Goal: Task Accomplishment & Management: Use online tool/utility

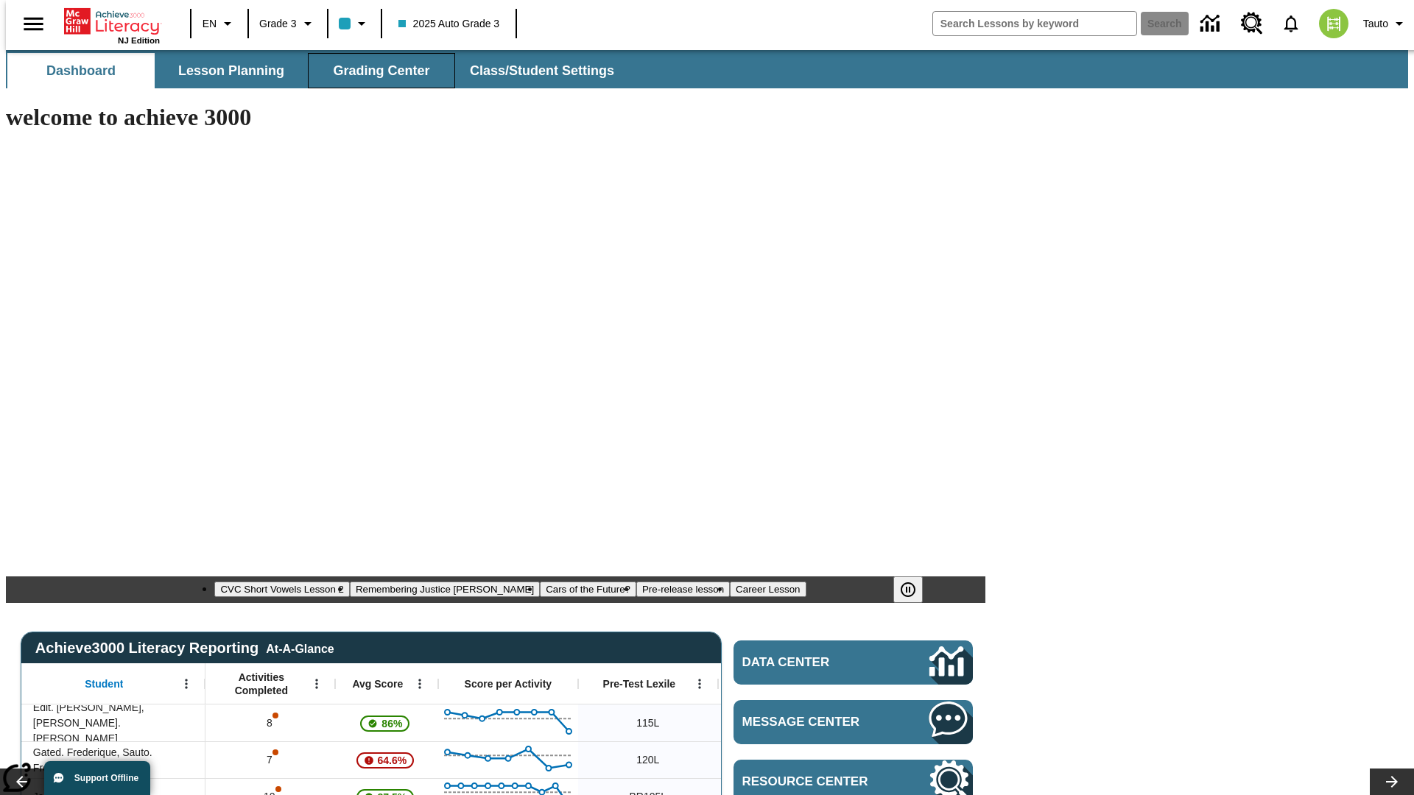
click at [376, 71] on span "Grading Center" at bounding box center [381, 71] width 96 height 17
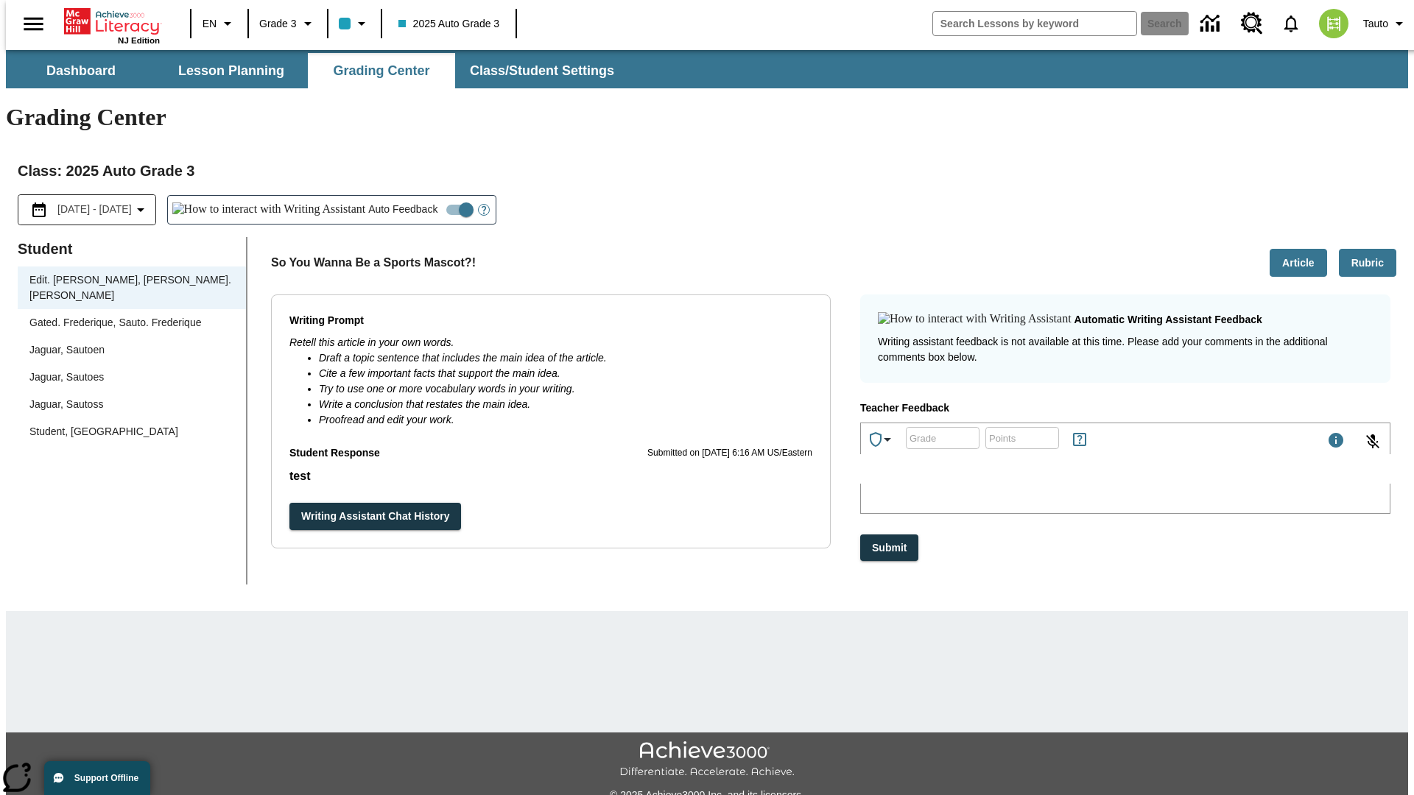
click at [127, 342] on div "Jaguar, Sautoen" at bounding box center [131, 349] width 205 height 15
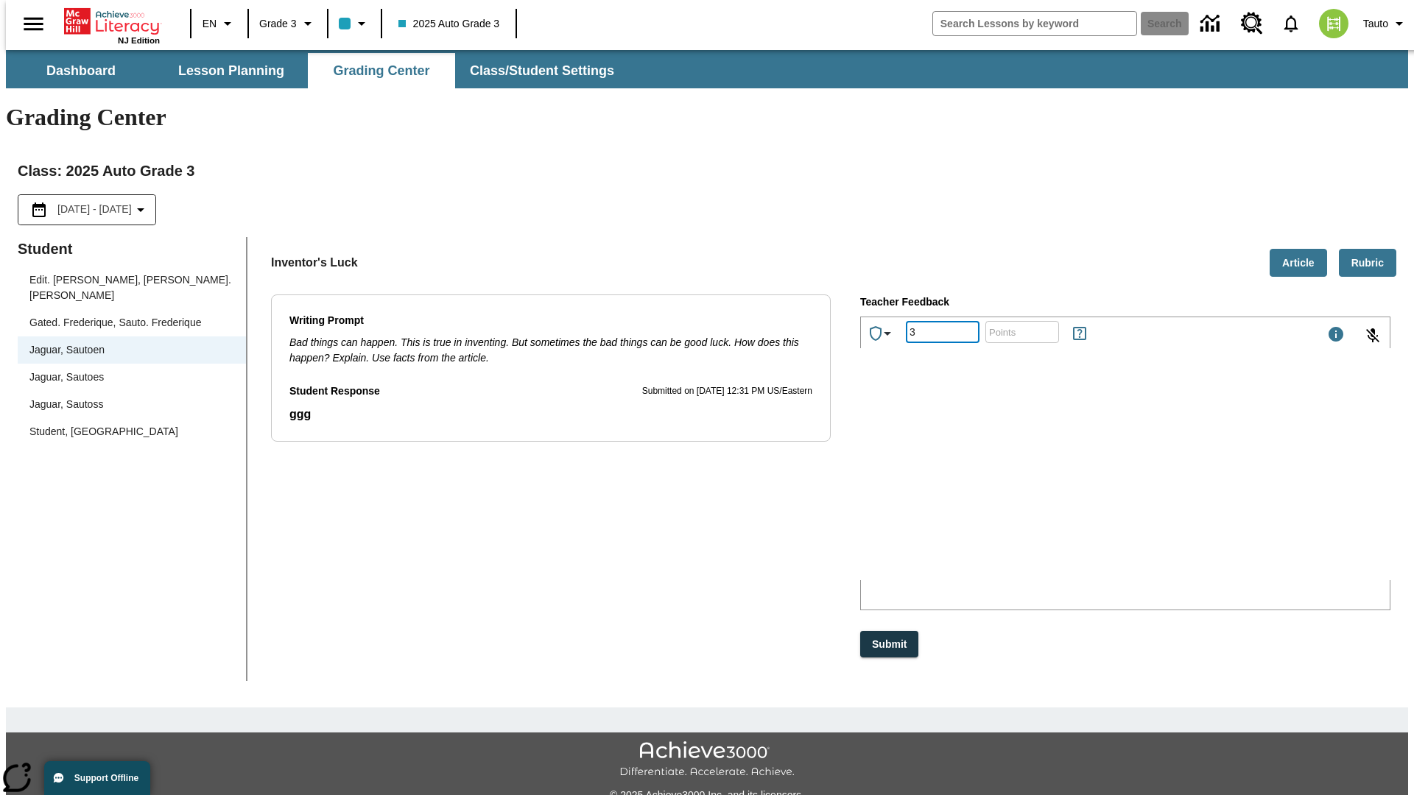
type input "3"
type input "10"
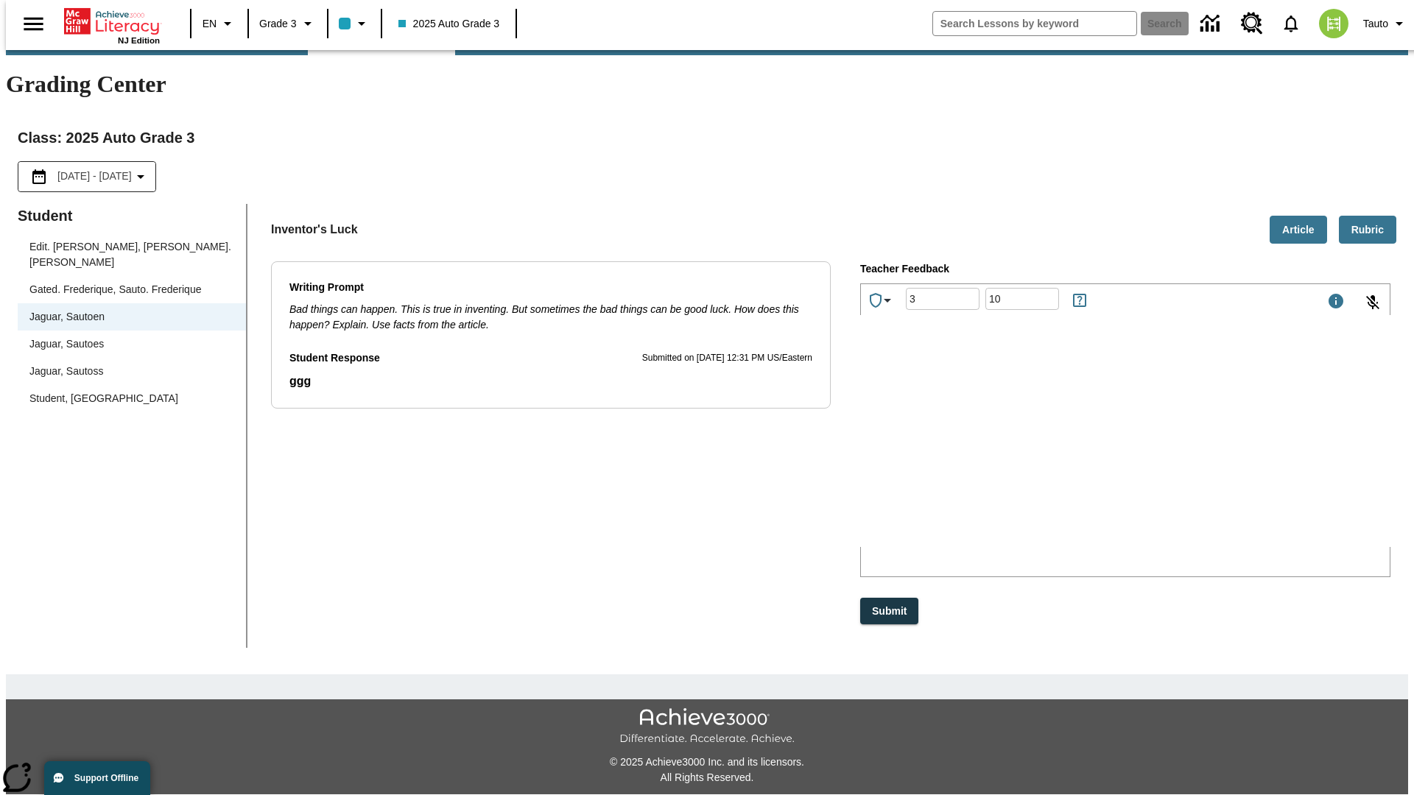
click at [1076, 452] on p "Type your response here." at bounding box center [971, 450] width 209 height 13
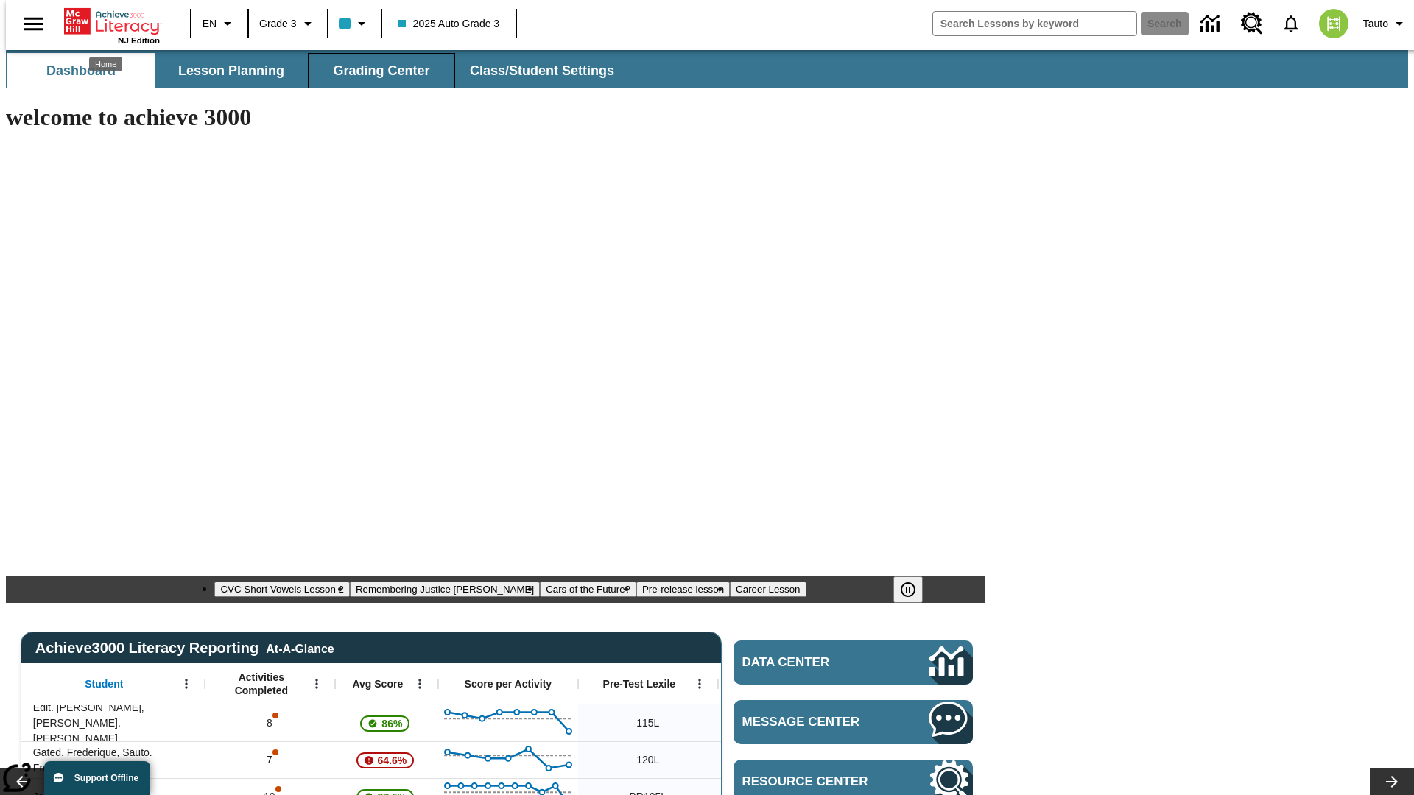
click at [376, 71] on span "Grading Center" at bounding box center [381, 71] width 96 height 17
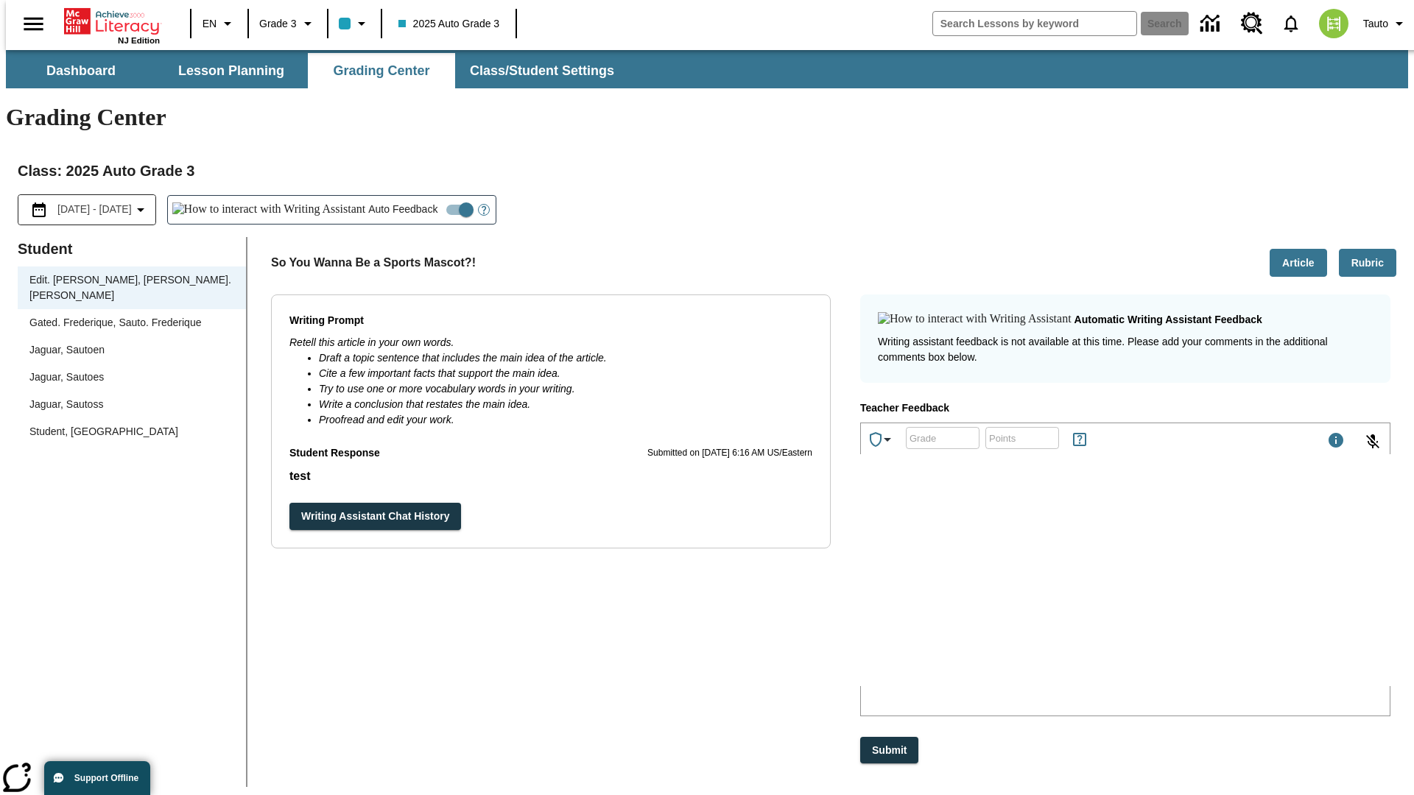
click at [127, 342] on div "Jaguar, Sautoen" at bounding box center [131, 349] width 205 height 15
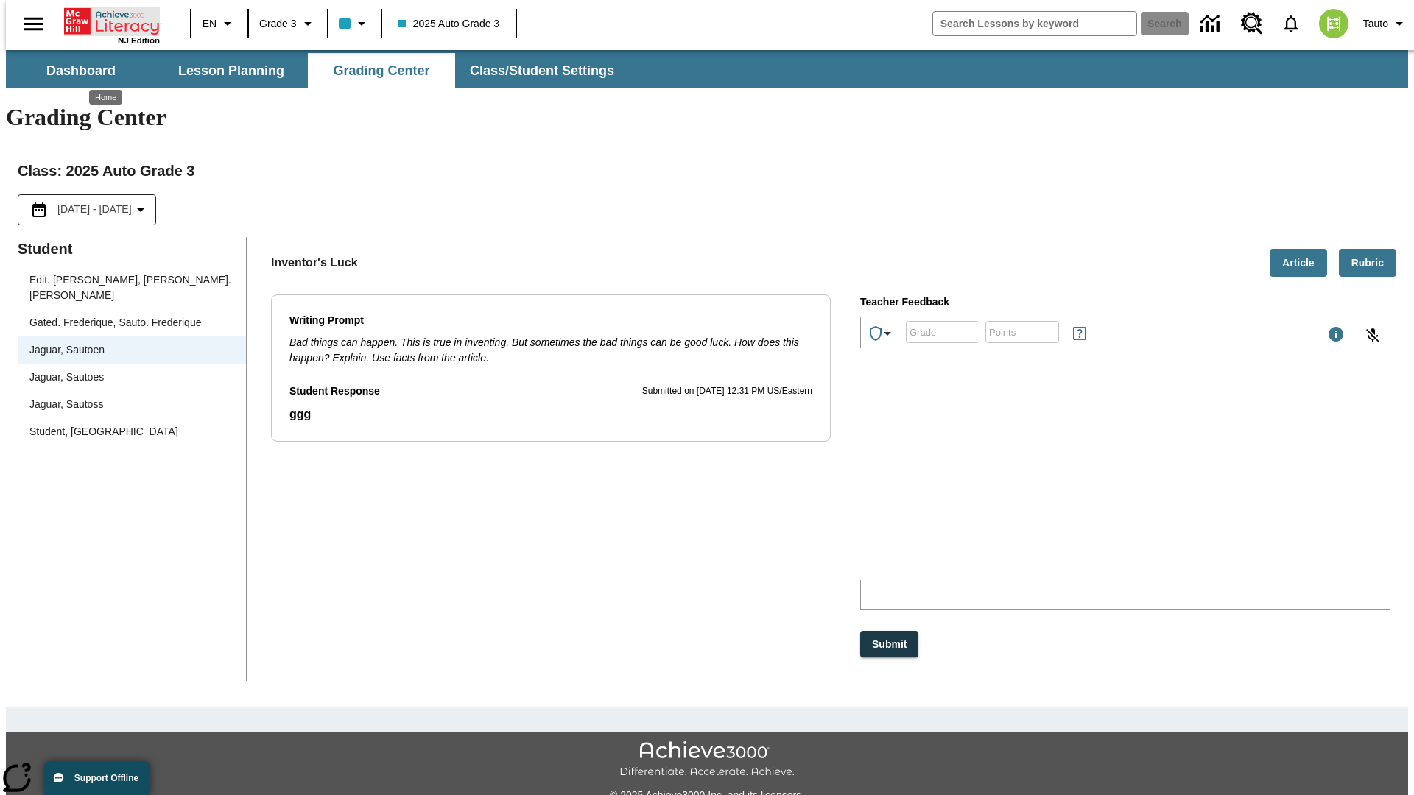
scroll to position [33, 0]
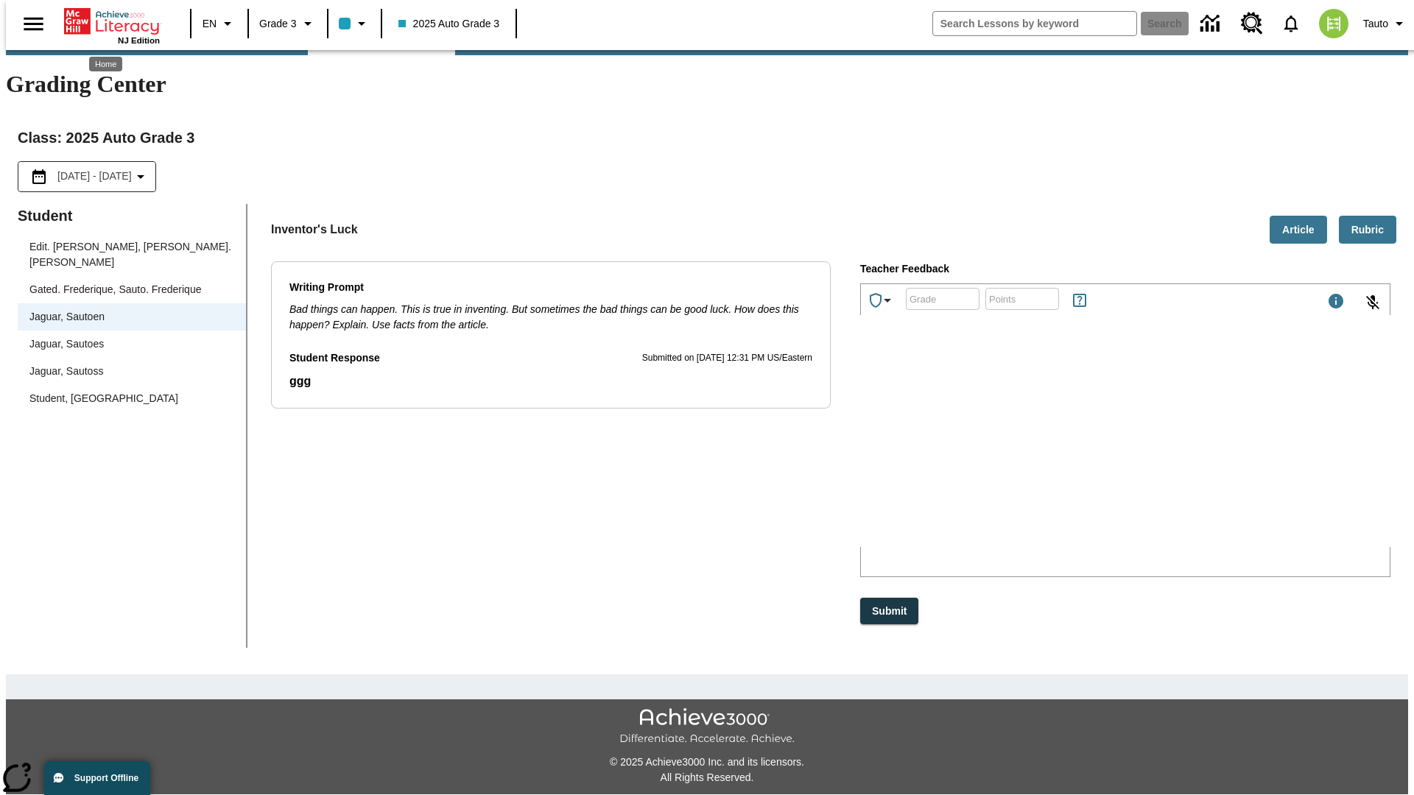
click at [1076, 452] on p "KTCNz" at bounding box center [971, 450] width 209 height 13
click at [1076, 452] on p "VSGZQV" at bounding box center [971, 450] width 209 height 13
